Goal: Transaction & Acquisition: Book appointment/travel/reservation

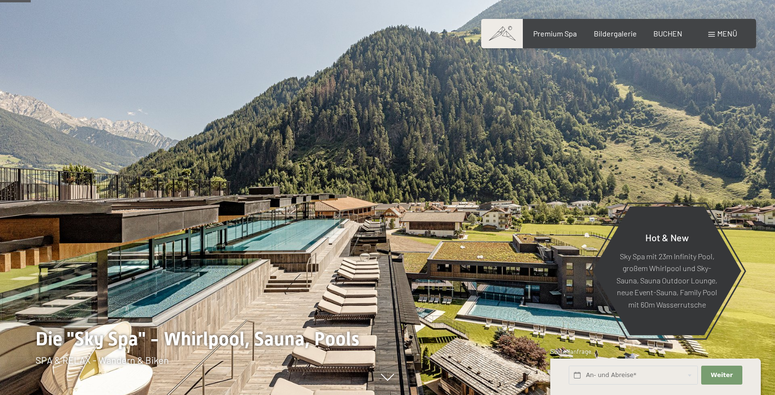
scroll to position [197, 0]
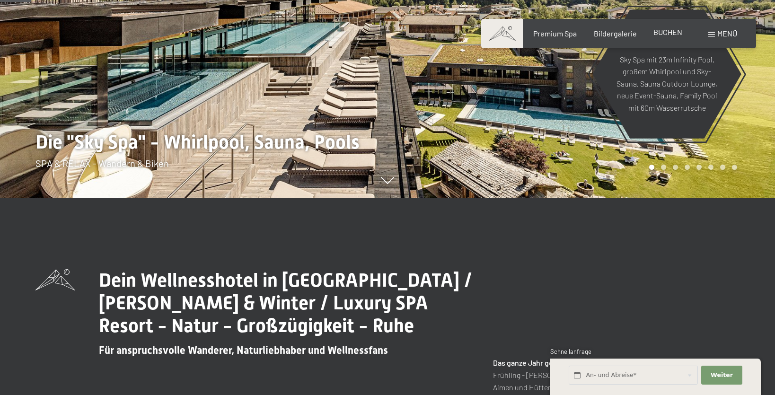
click at [674, 38] on div "Premium Spa Bildergalerie BUCHEN" at bounding box center [599, 33] width 199 height 10
click at [664, 30] on span "BUCHEN" at bounding box center [667, 31] width 29 height 9
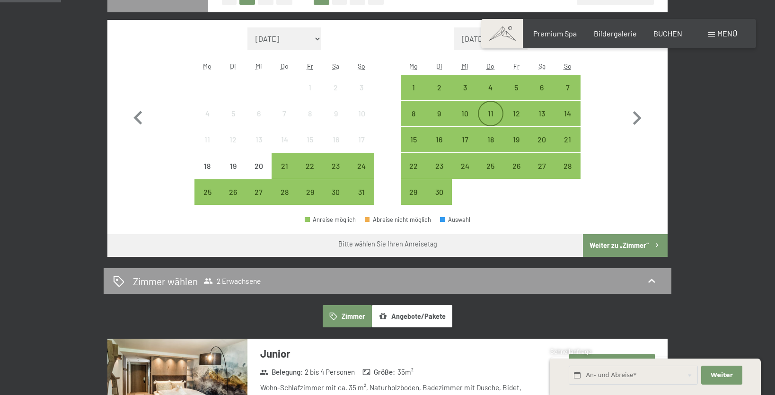
scroll to position [197, 0]
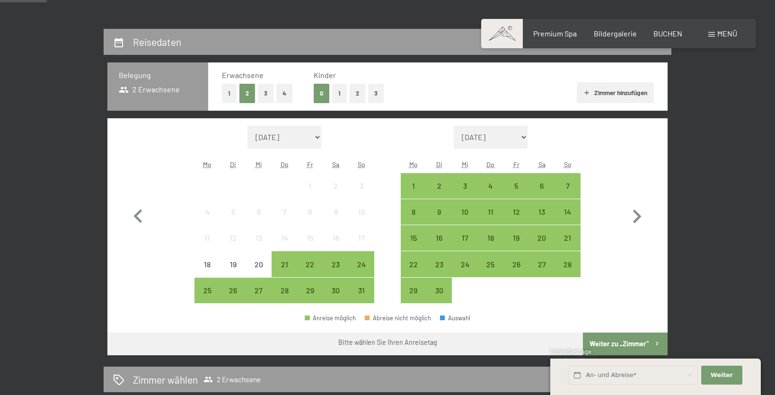
click at [247, 126] on select "[DATE] [DATE] [DATE] [DATE] [DATE] [DATE] [DATE] [PERSON_NAME][DATE] [DATE] [DA…" at bounding box center [284, 137] width 74 height 23
select select "[DATE]"
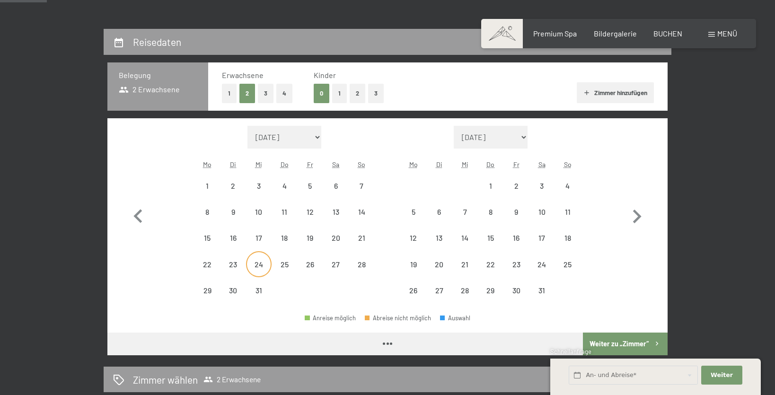
select select "[DATE]"
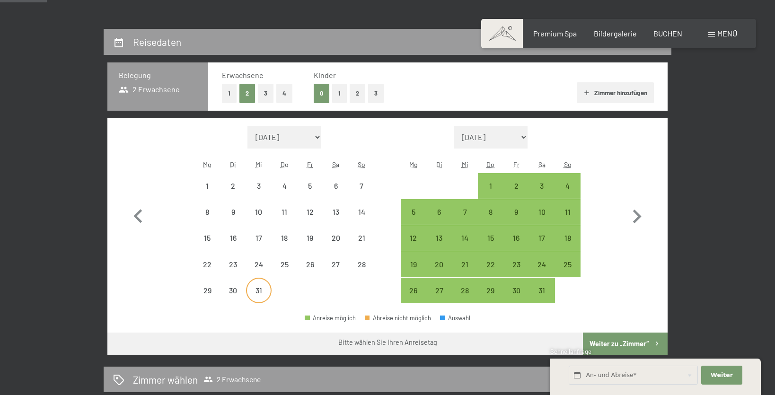
select select "[DATE]"
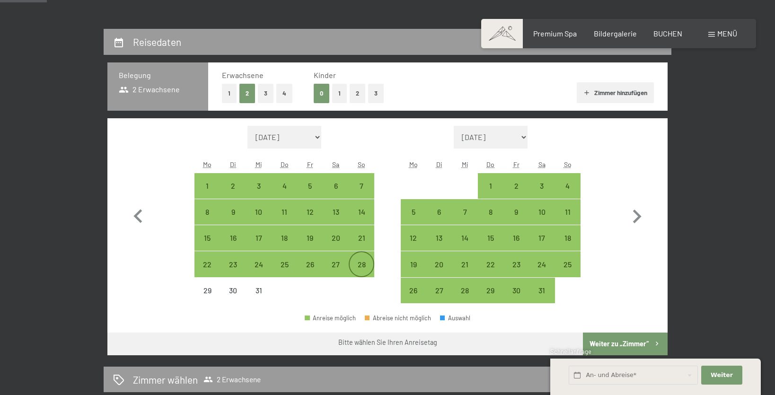
click at [364, 267] on div "28" at bounding box center [362, 273] width 24 height 24
select select "[DATE]"
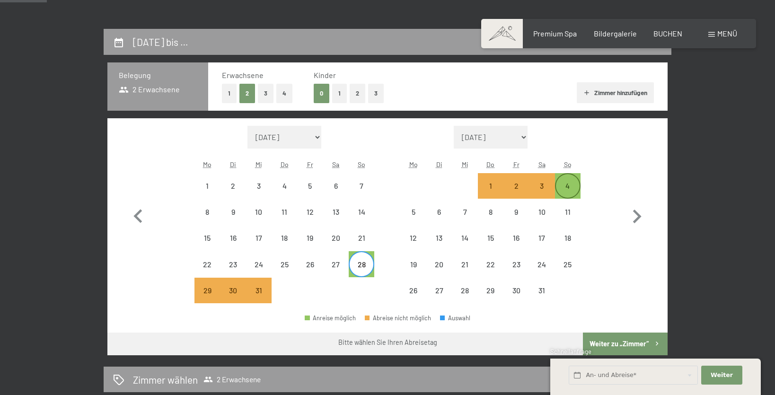
click at [560, 192] on div "4" at bounding box center [568, 194] width 24 height 24
select select "[DATE]"
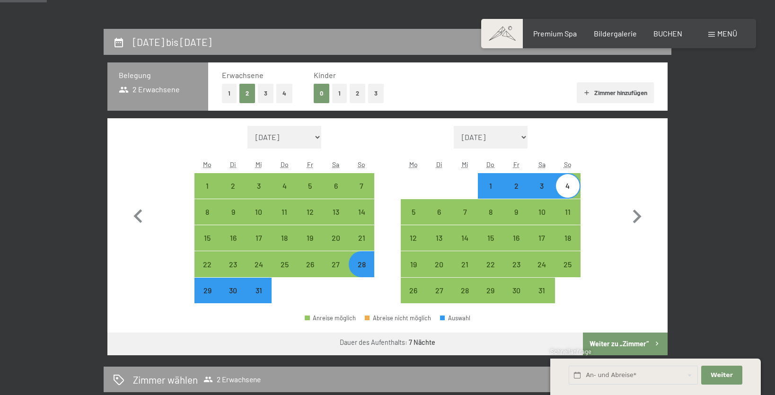
click at [615, 337] on button "Weiter zu „Zimmer“" at bounding box center [625, 344] width 85 height 23
select select "[DATE]"
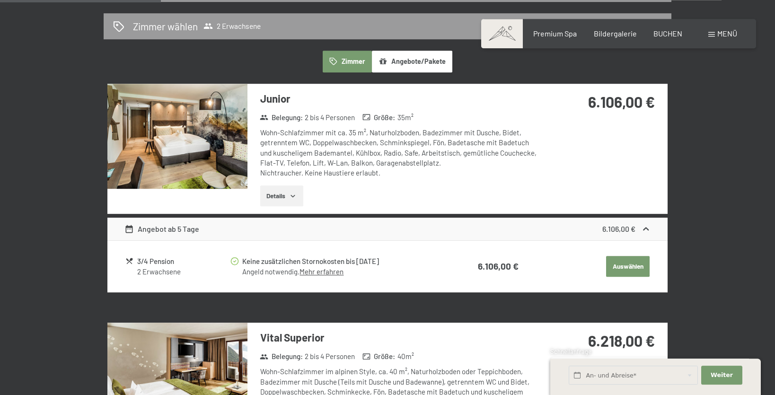
scroll to position [127, 0]
